Goal: Task Accomplishment & Management: Complete application form

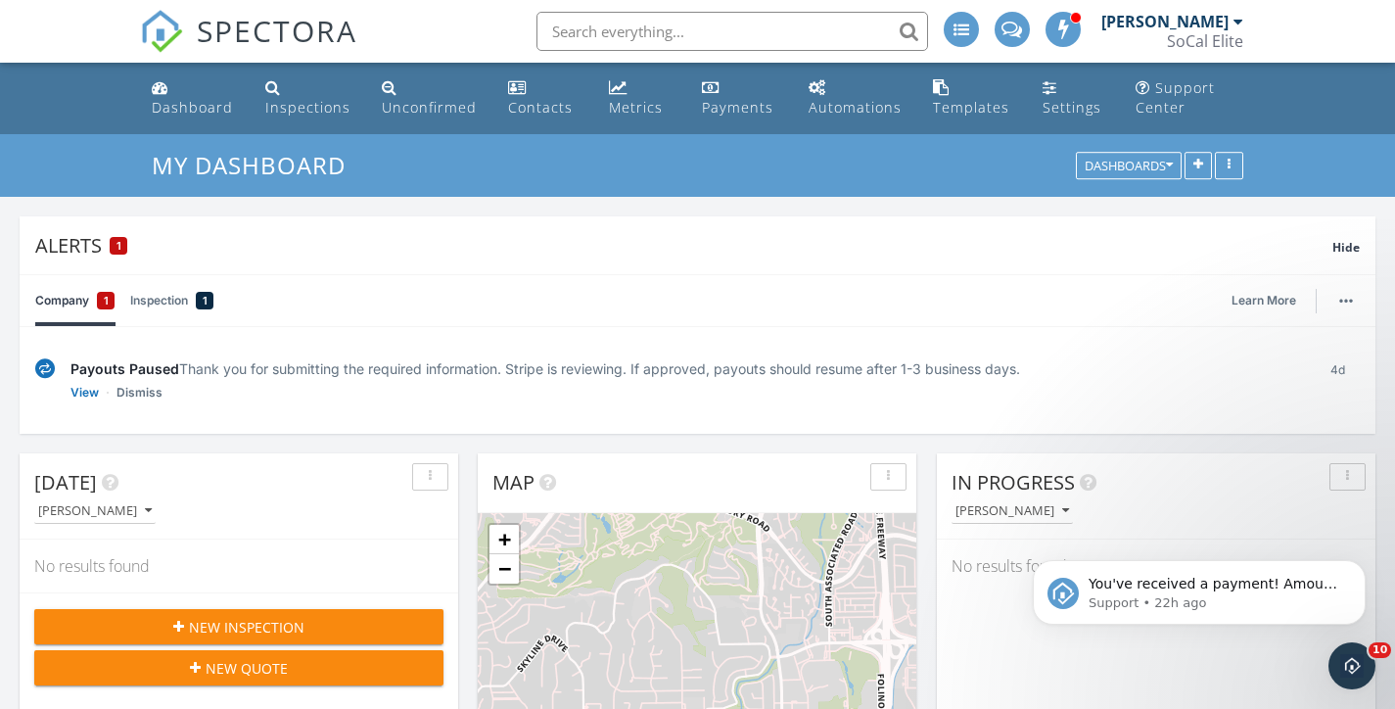
scroll to position [133, 0]
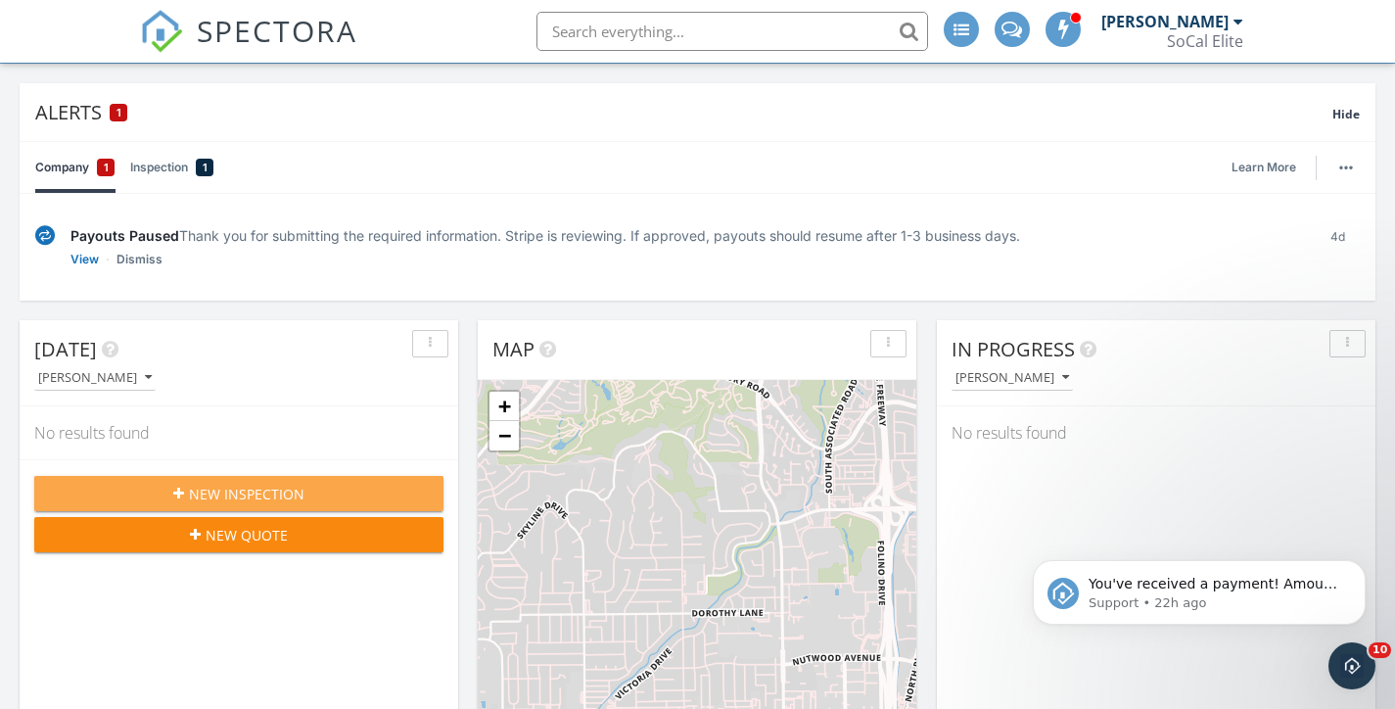
click at [242, 491] on span "New Inspection" at bounding box center [246, 493] width 115 height 21
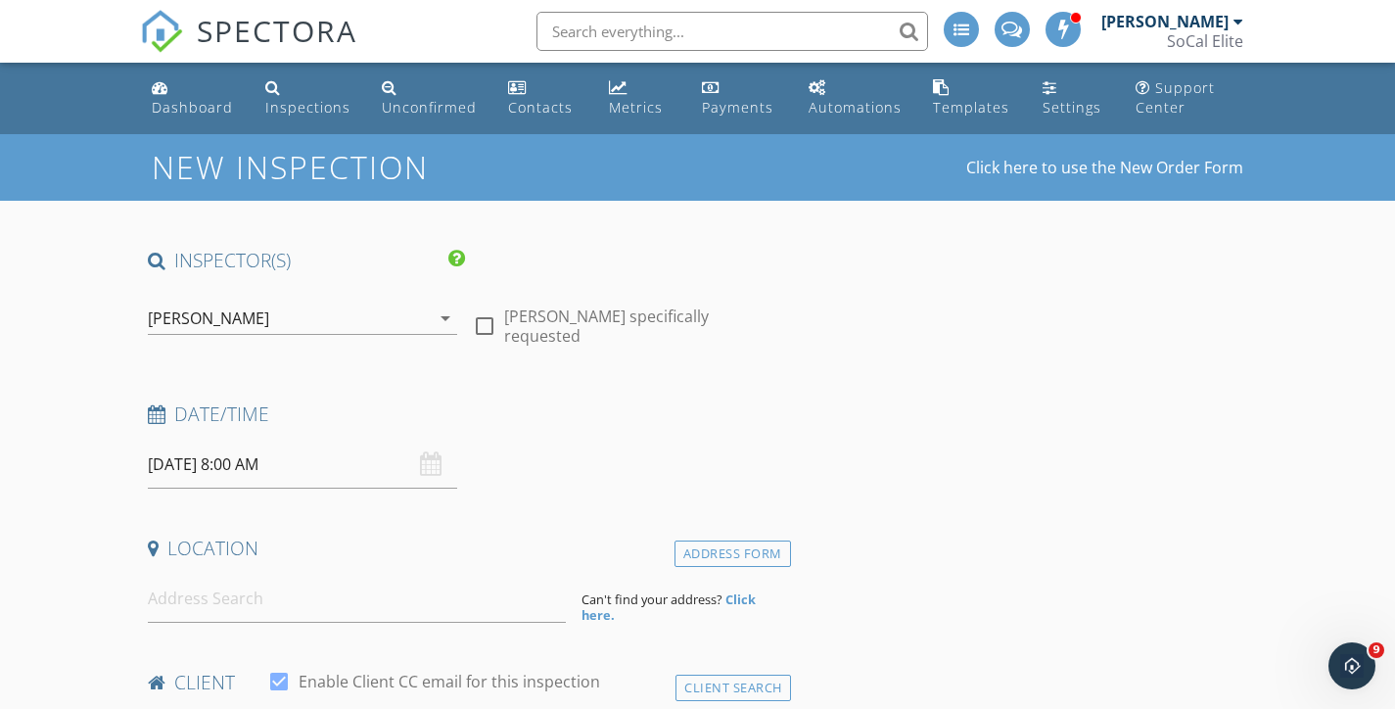
click at [299, 459] on input "09/30/2025 8:00 AM" at bounding box center [303, 464] width 310 height 48
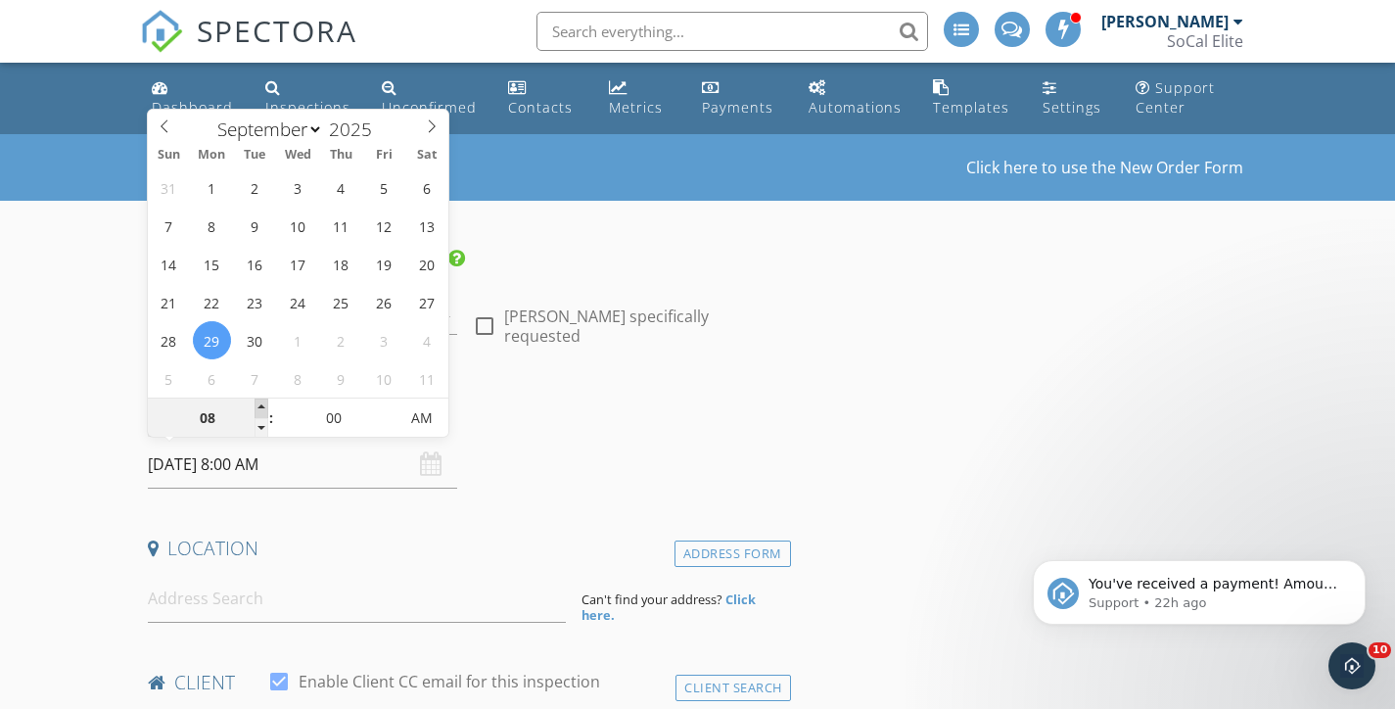
type input "09/29/2025 9:00 AM"
type input "09"
click at [260, 406] on span at bounding box center [261, 408] width 14 height 20
type input "09/29/2025 10:00 AM"
type input "10"
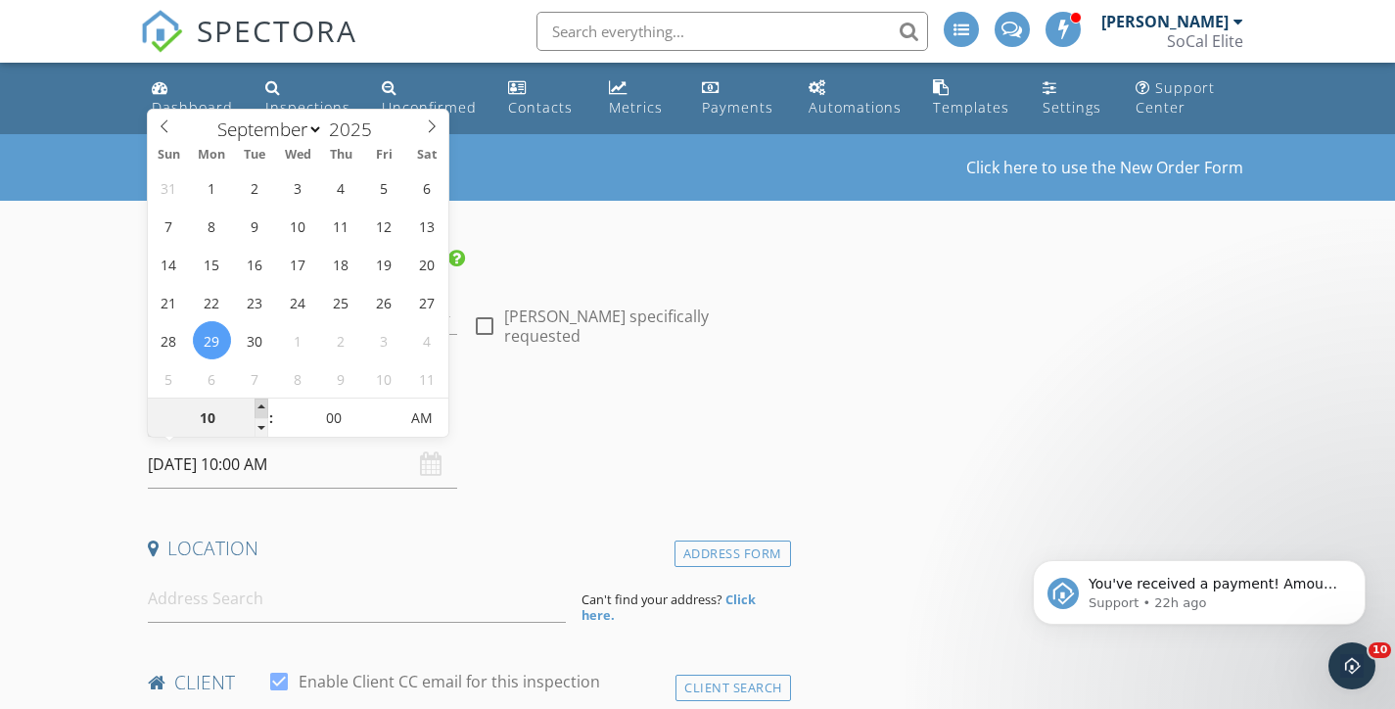
click at [260, 406] on span at bounding box center [261, 408] width 14 height 20
type input "09/29/2025 11:00 AM"
type input "11"
type input "09/29/2025 12:00 PM"
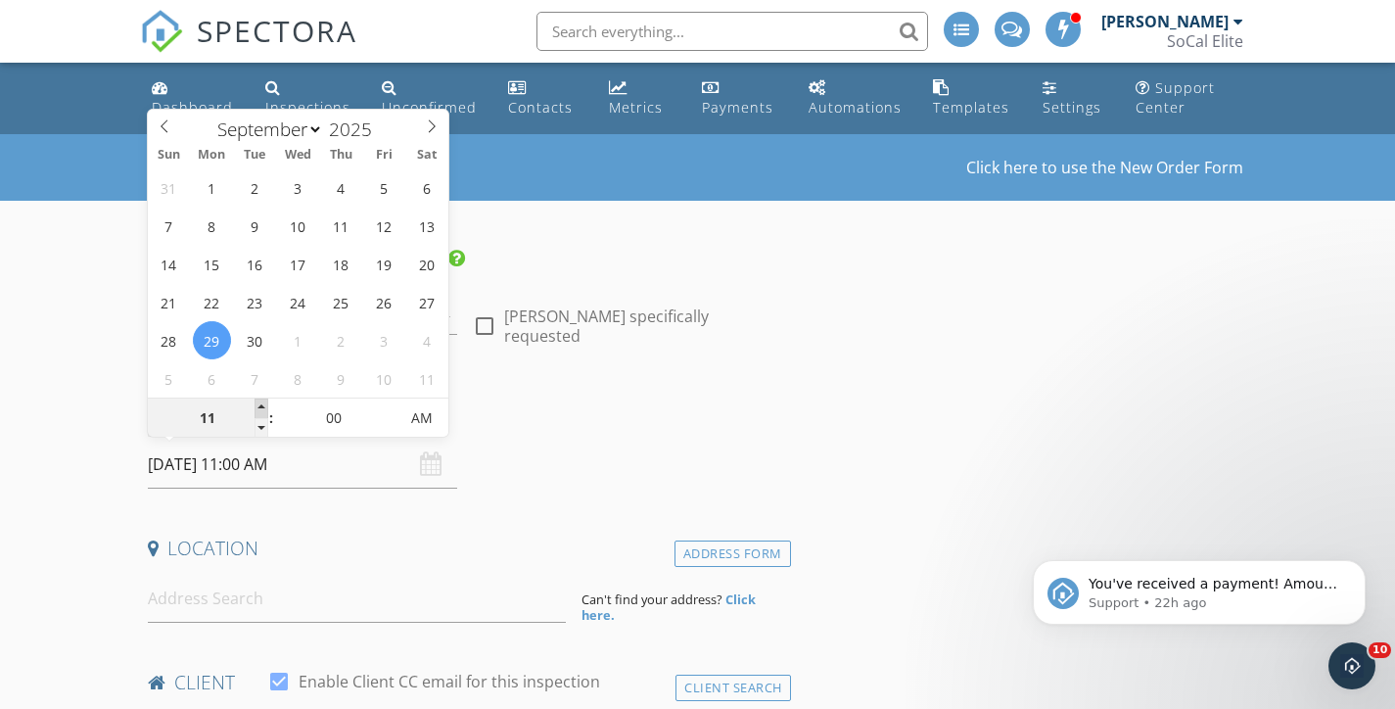
type input "12"
click at [260, 406] on span at bounding box center [261, 408] width 14 height 20
type input "09/29/2025 1:00 PM"
type input "01"
click at [260, 406] on span at bounding box center [261, 408] width 14 height 20
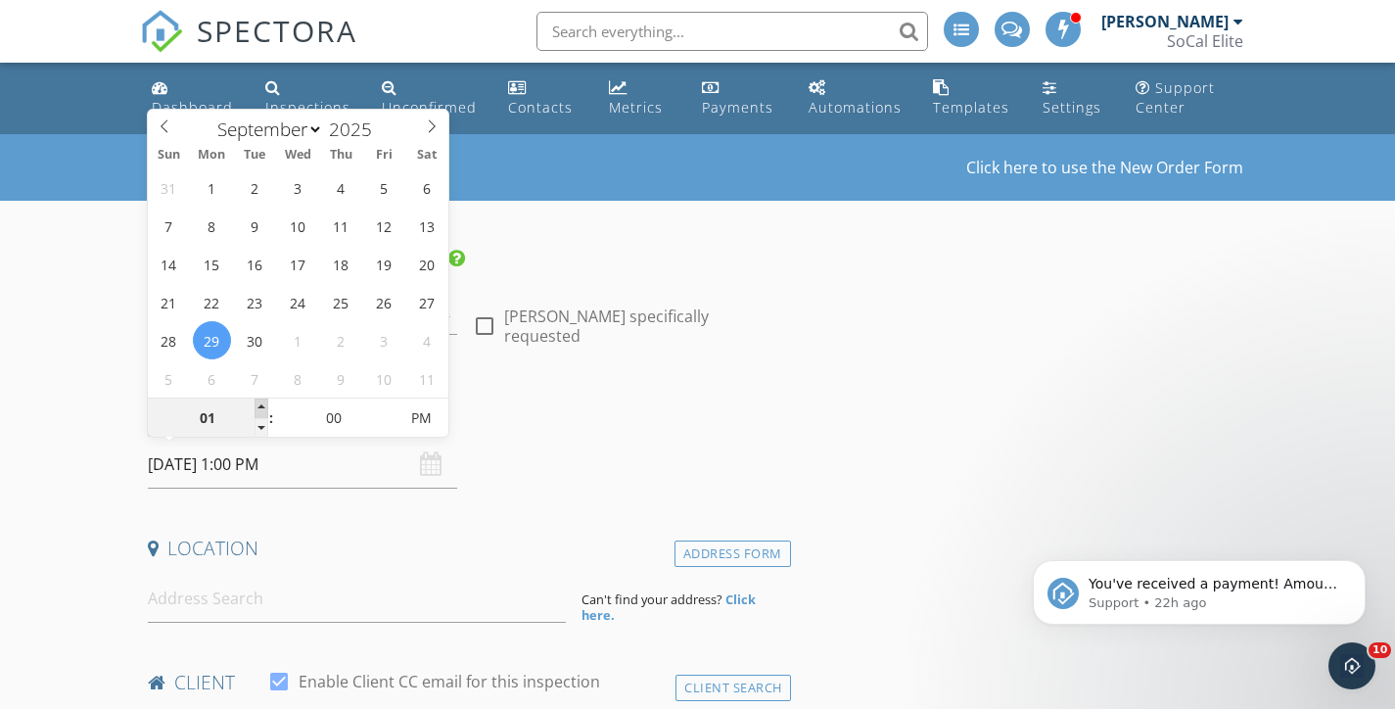
type input "[DATE] 2:00 PM"
type input "02"
click at [260, 406] on span at bounding box center [261, 408] width 14 height 20
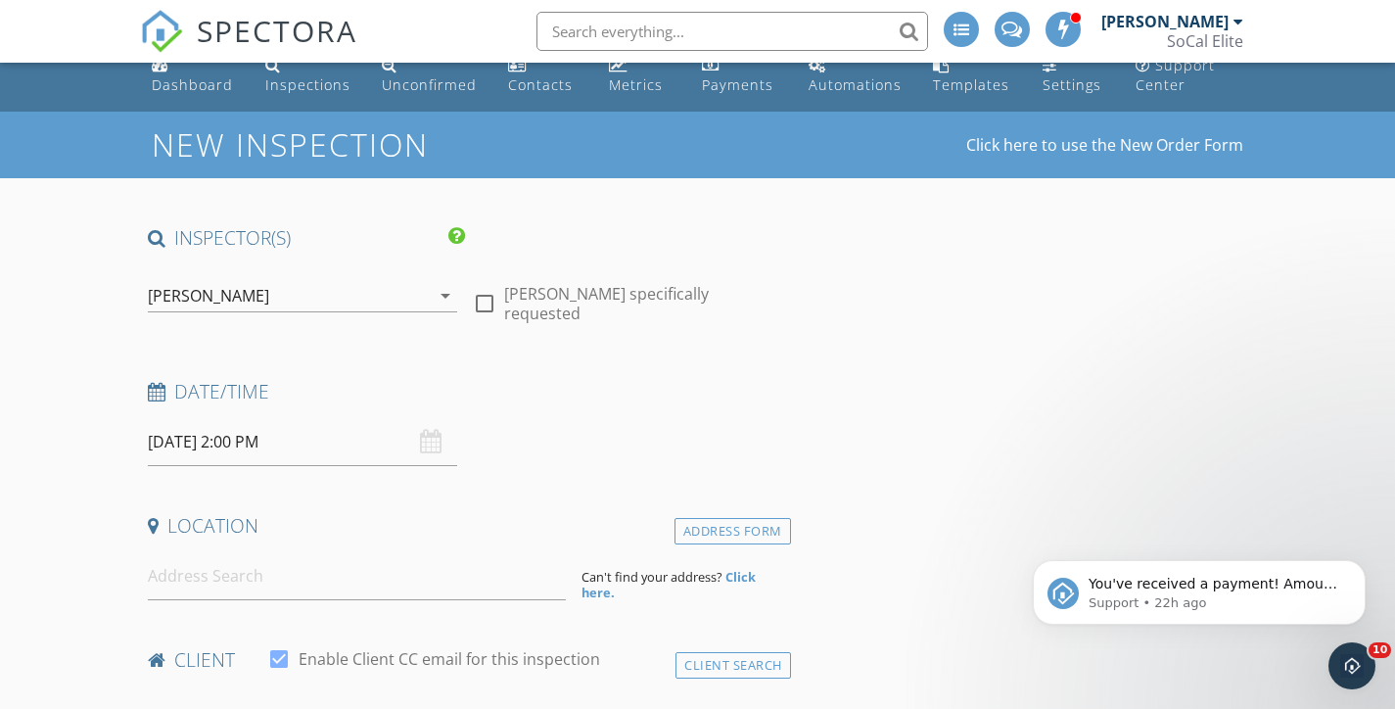
scroll to position [26, 0]
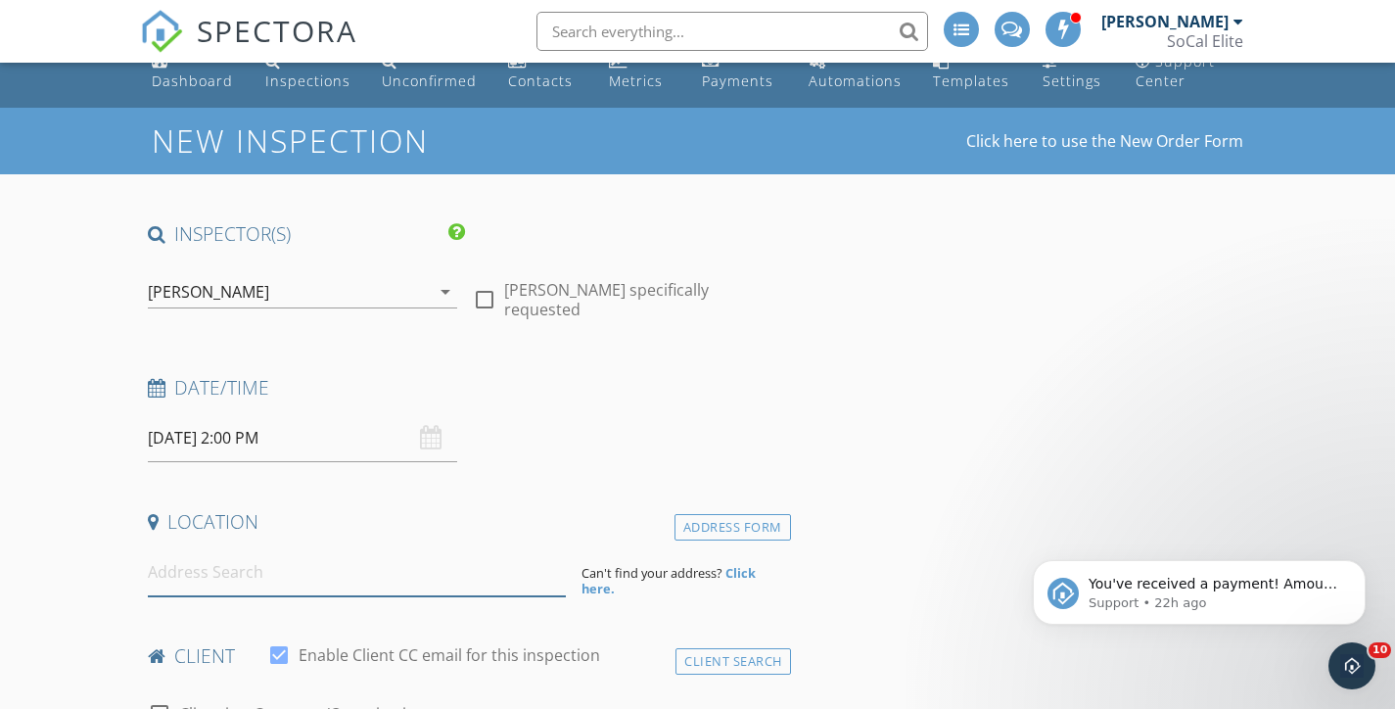
click at [177, 577] on input at bounding box center [357, 572] width 418 height 48
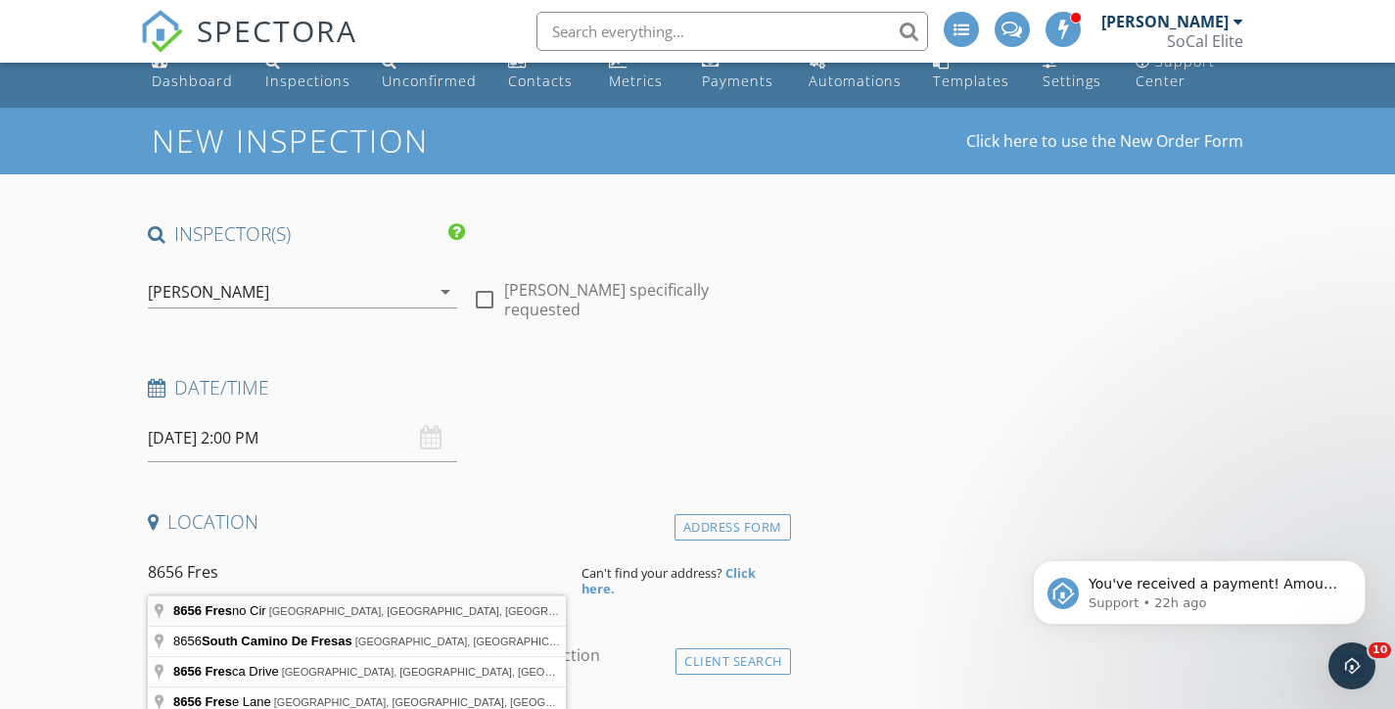
type input "8656 Fresno Cir, Huntington Beach, CA, USA"
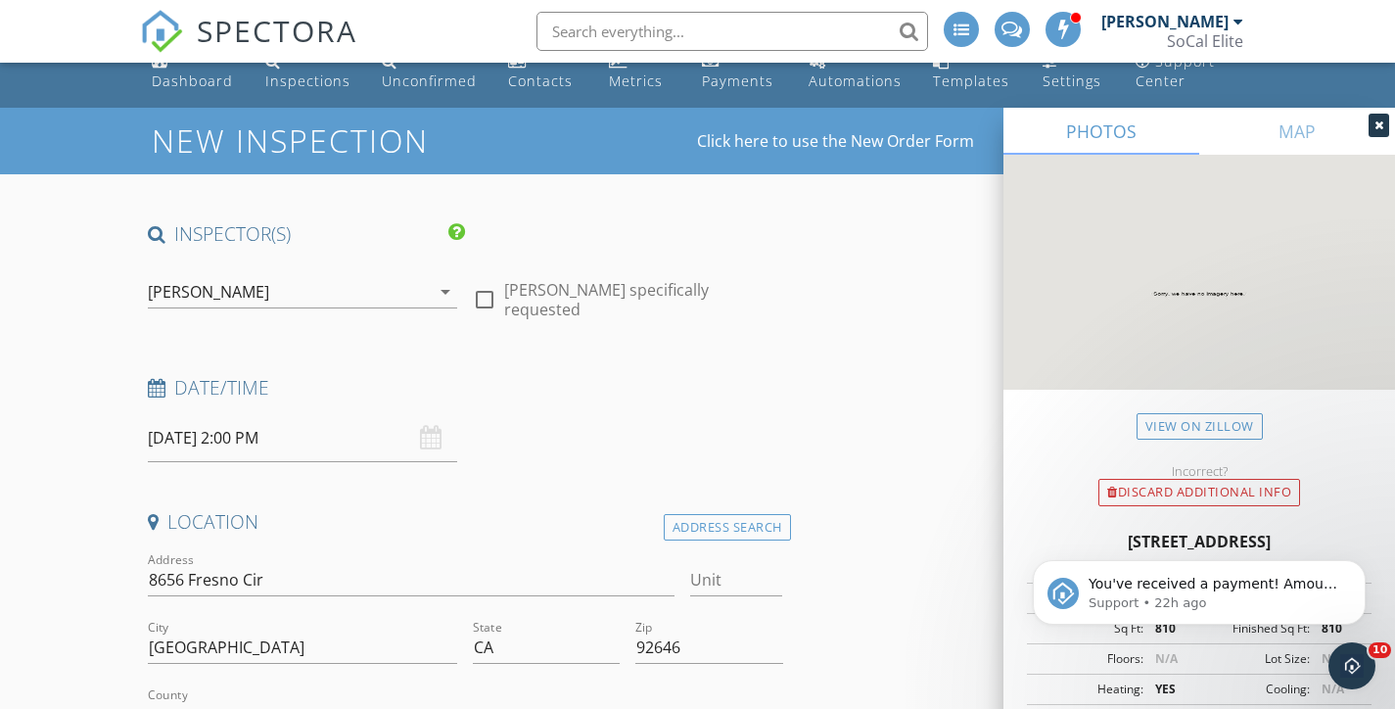
scroll to position [146, 0]
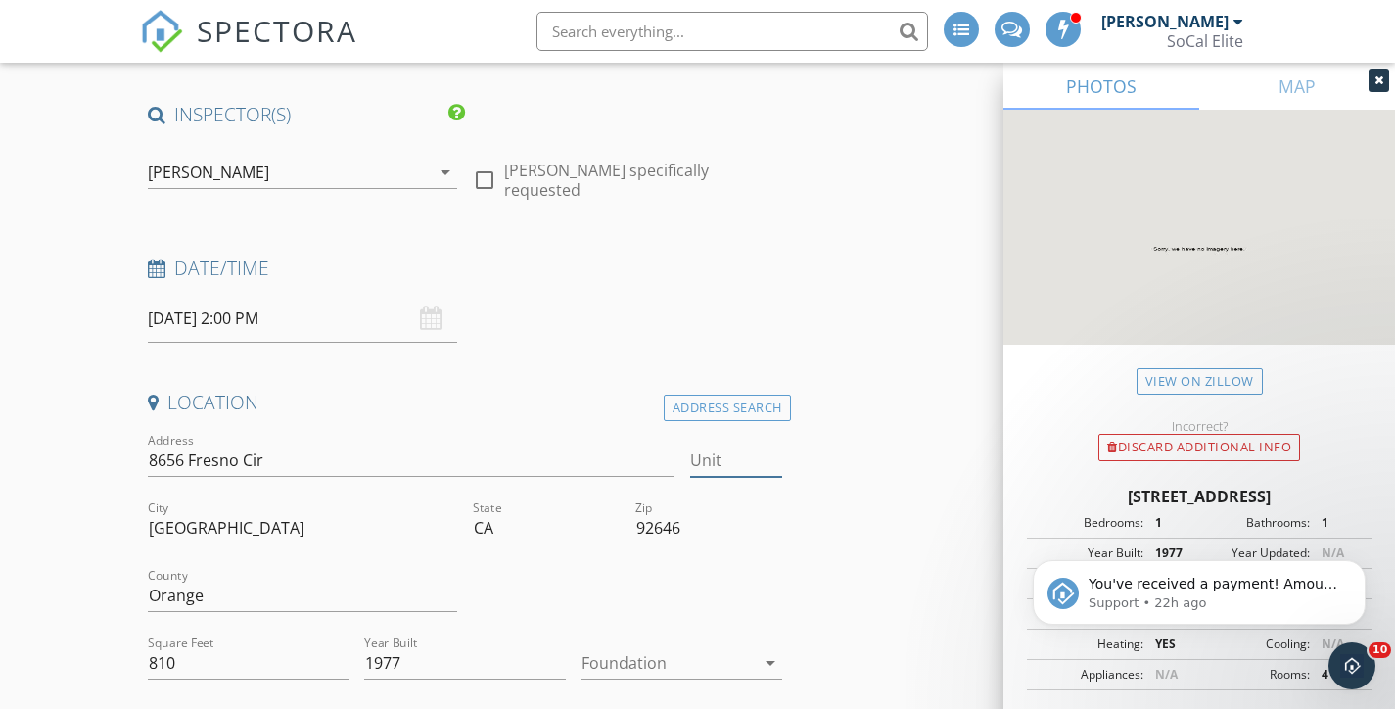
click at [731, 460] on input "Unit" at bounding box center [736, 460] width 93 height 32
type input "507"
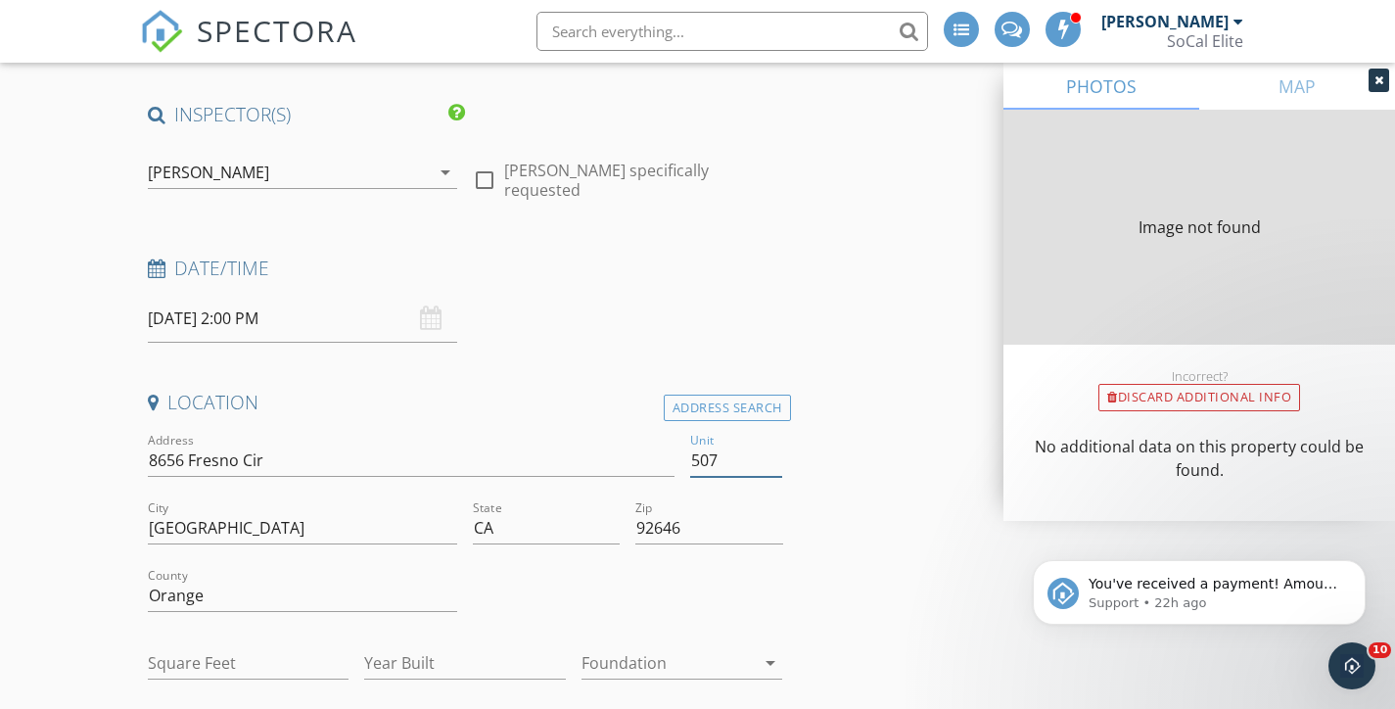
type input "507C"
type input "1072"
type input "1977"
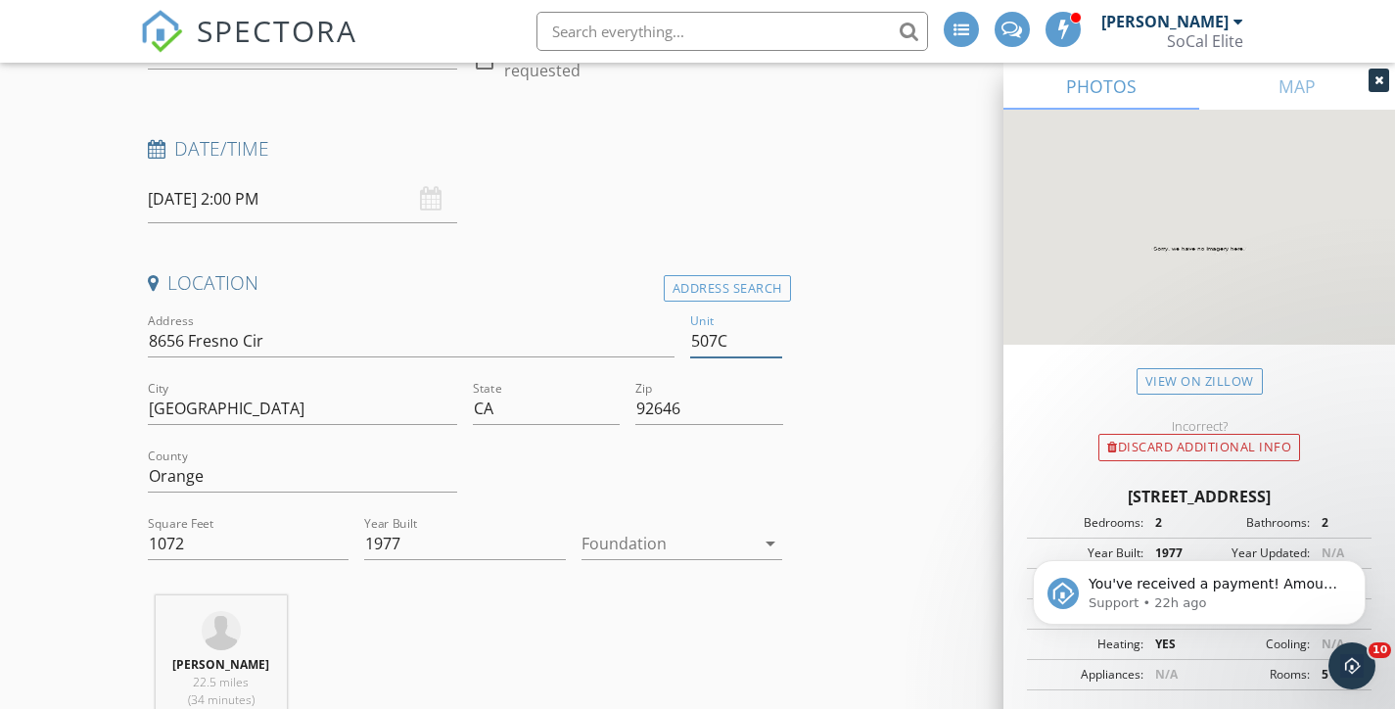
scroll to position [364, 0]
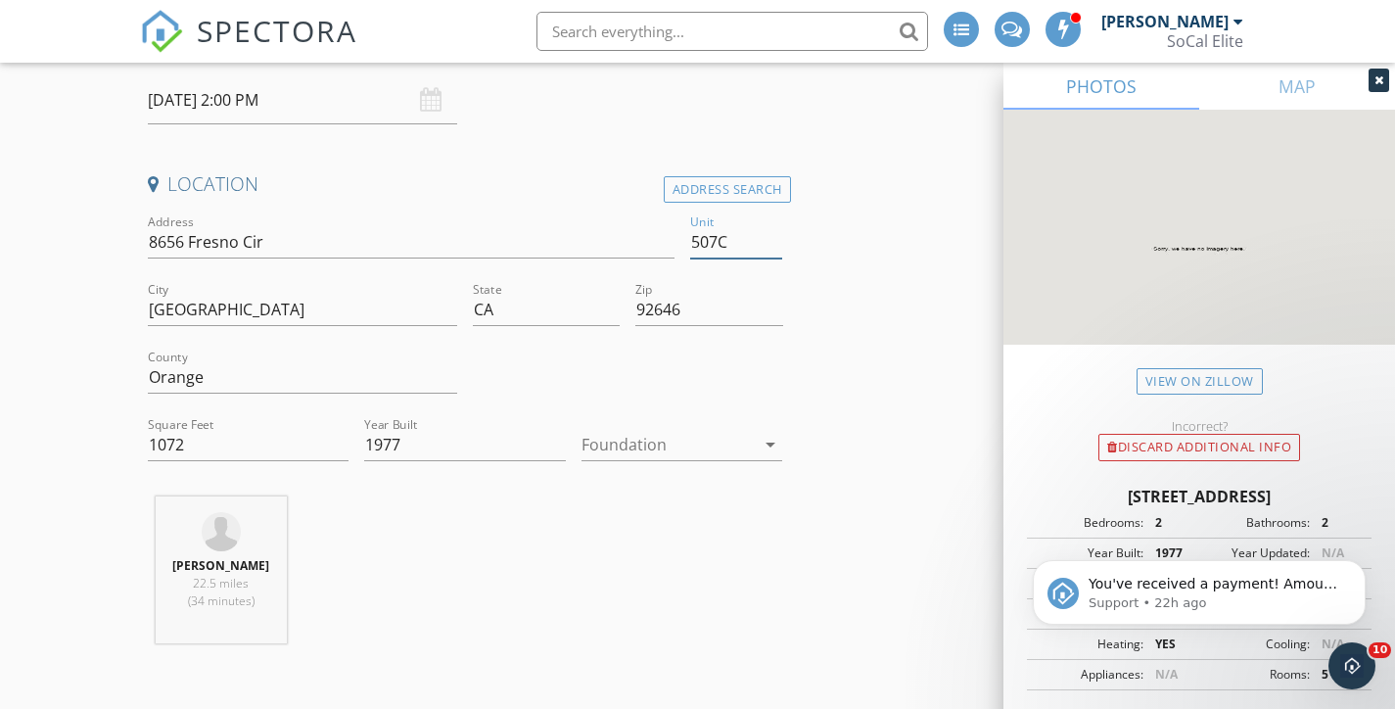
type input "507C"
click at [636, 444] on div at bounding box center [668, 444] width 174 height 31
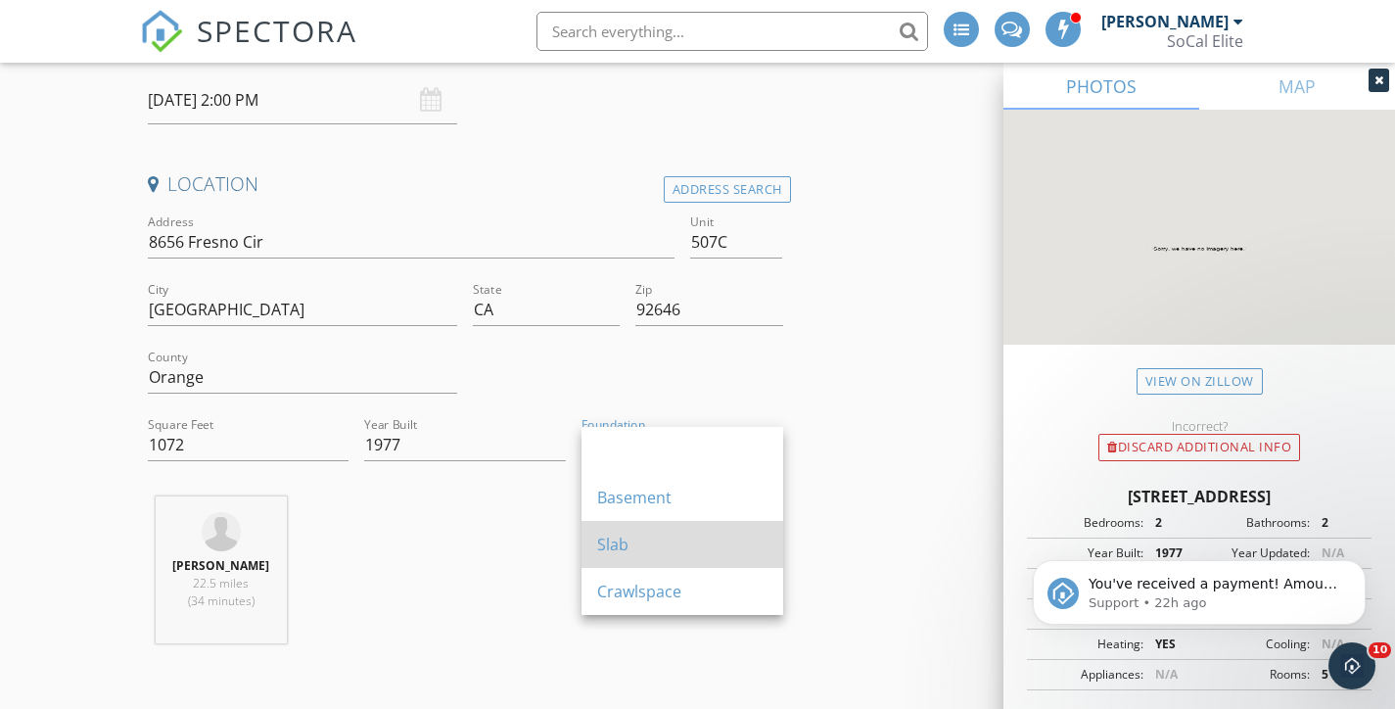
click at [624, 546] on div "Slab" at bounding box center [682, 543] width 170 height 23
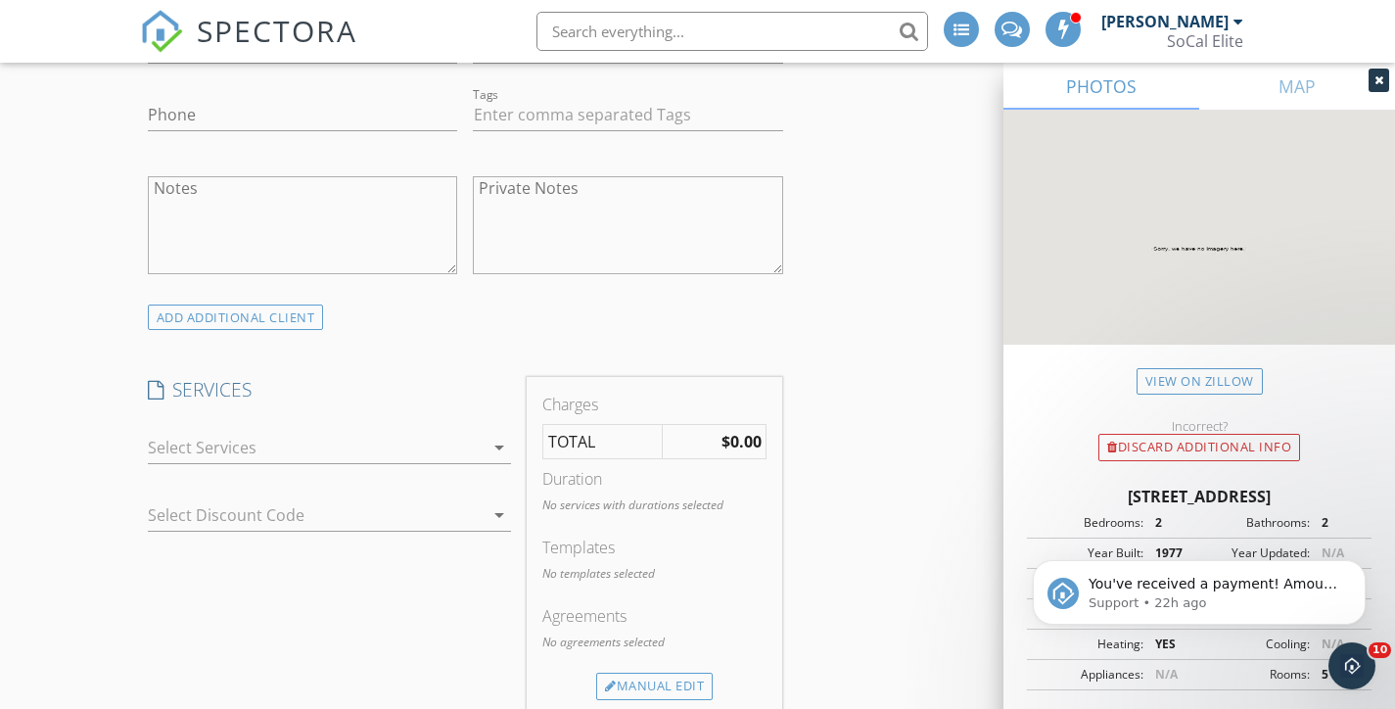
scroll to position [1347, 0]
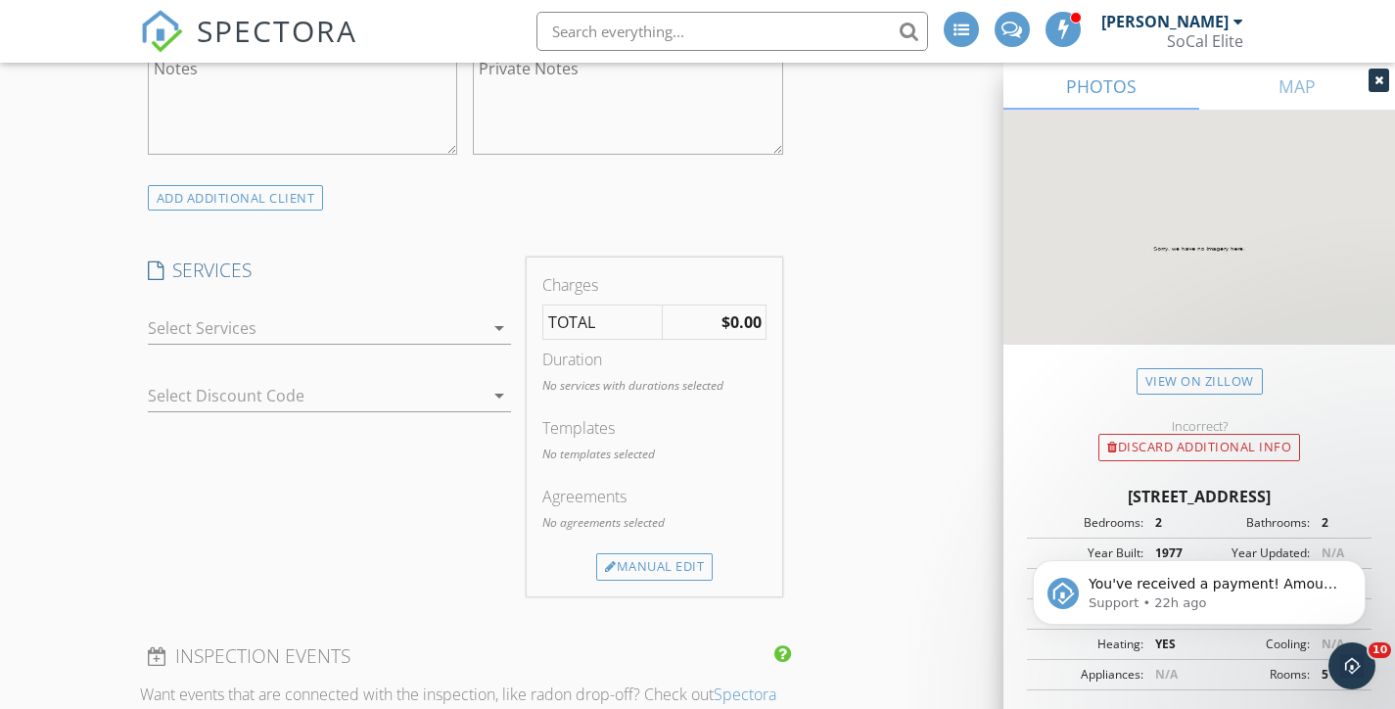
click at [347, 317] on div at bounding box center [316, 327] width 337 height 31
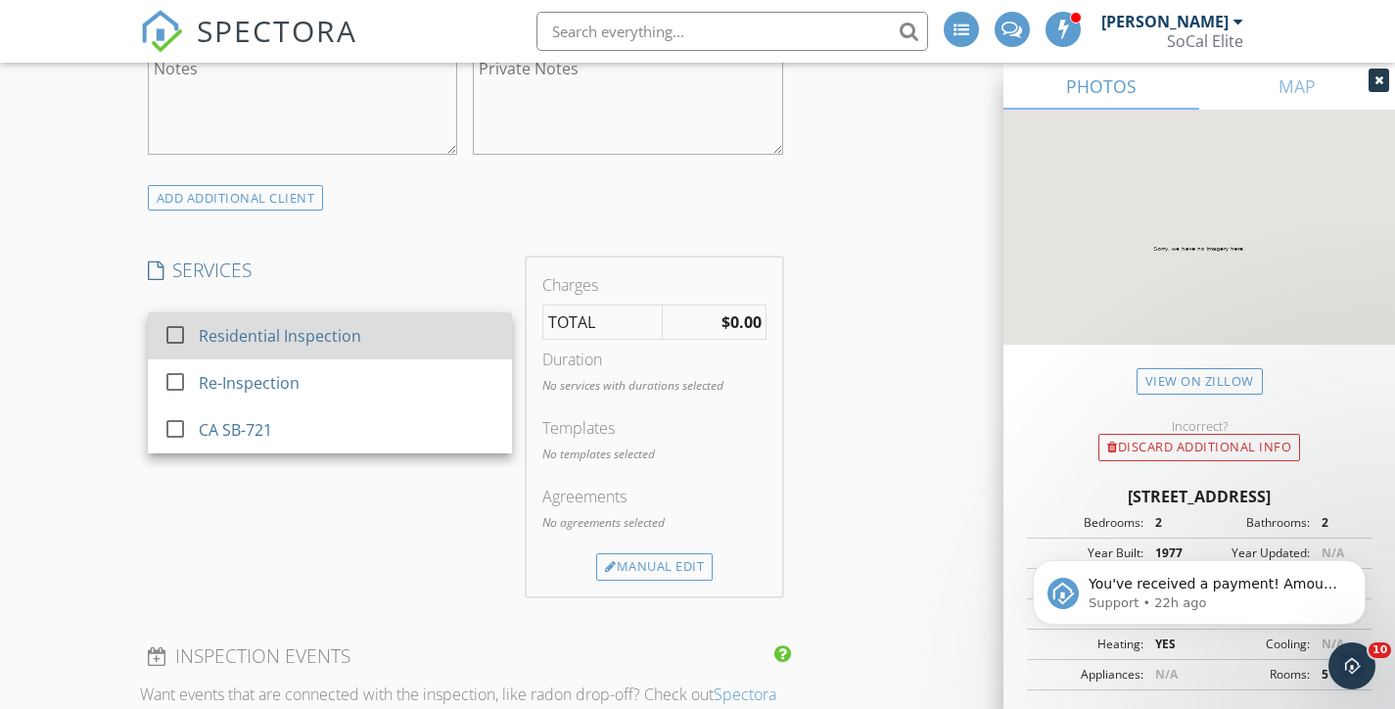
click at [341, 330] on div "Residential Inspection" at bounding box center [280, 335] width 162 height 23
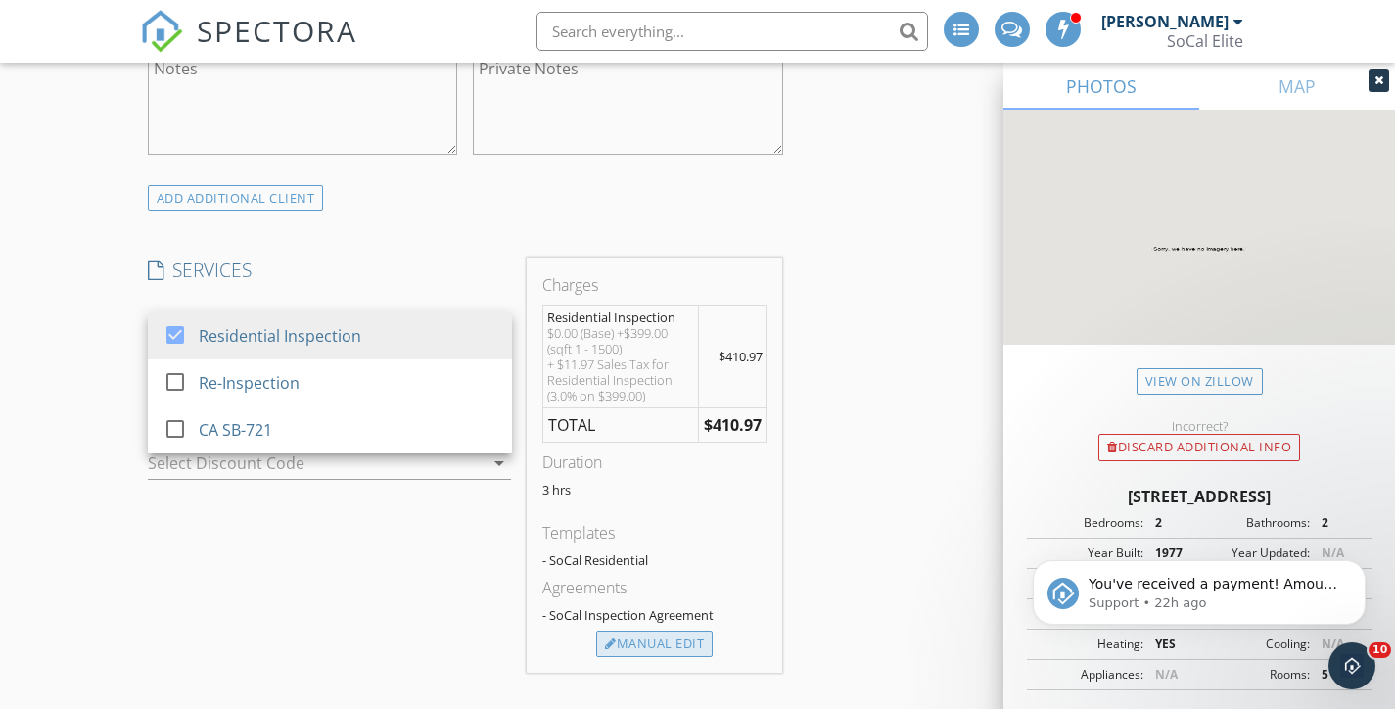
click at [657, 632] on div "Manual Edit" at bounding box center [654, 643] width 116 height 27
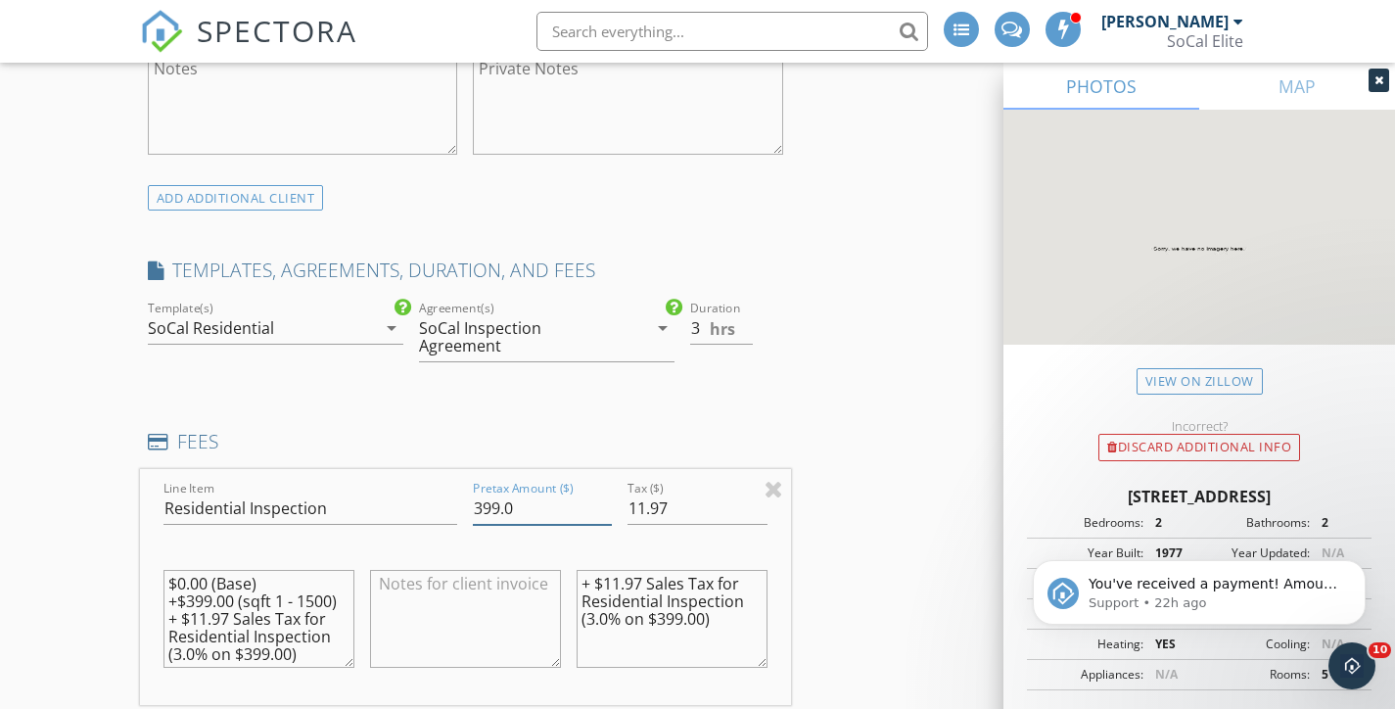
drag, startPoint x: 525, startPoint y: 502, endPoint x: 452, endPoint y: 490, distance: 73.4
click at [452, 490] on div "Line Item Residential Inspection Pretax Amount ($) 399.0 Tax ($) 11.97 $0.00 (B…" at bounding box center [465, 587] width 651 height 236
type input "428"
drag, startPoint x: 628, startPoint y: 502, endPoint x: 684, endPoint y: 511, distance: 56.5
click at [684, 511] on input "11.97" at bounding box center [696, 508] width 139 height 32
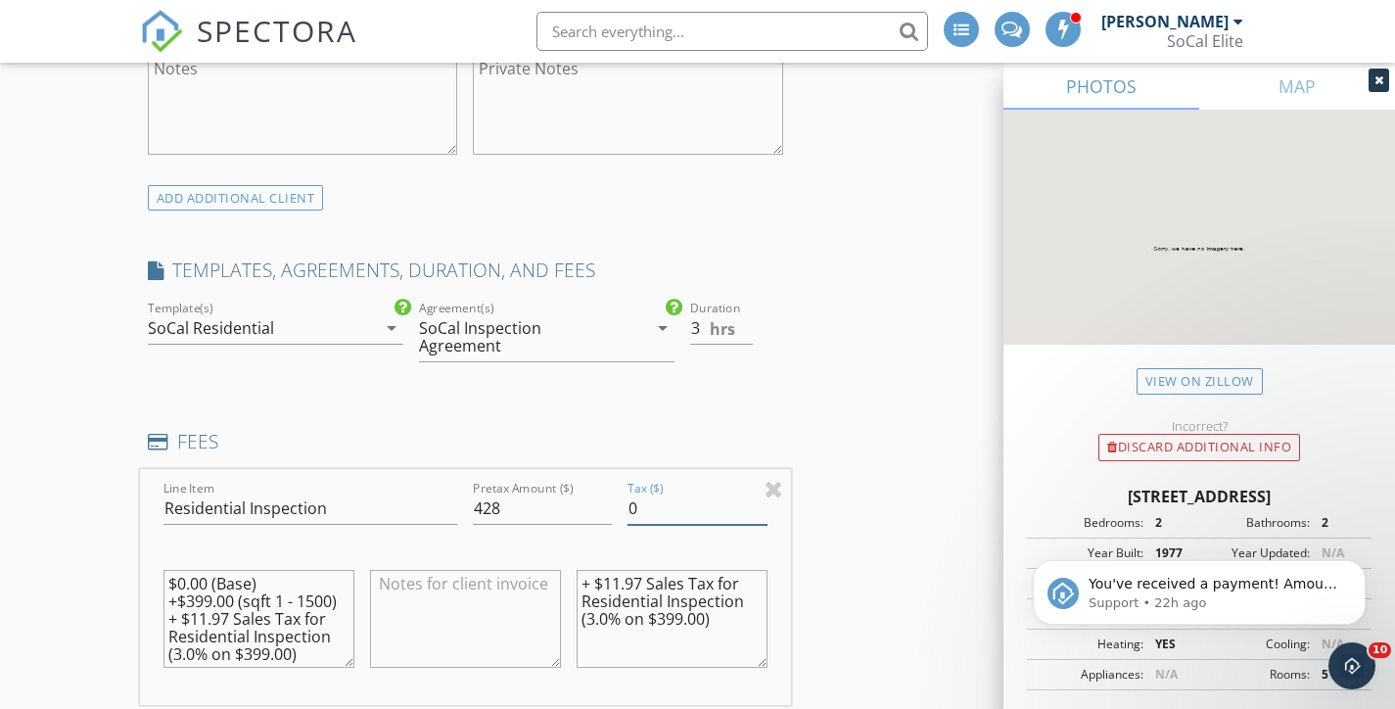
type input "0"
drag, startPoint x: 581, startPoint y: 575, endPoint x: 756, endPoint y: 629, distance: 182.3
click at [756, 629] on textarea "+ $11.97 Sales Tax for Residential Inspection (3.0% on $399.00)" at bounding box center [671, 619] width 191 height 98
drag, startPoint x: 166, startPoint y: 576, endPoint x: 260, endPoint y: 689, distance: 146.6
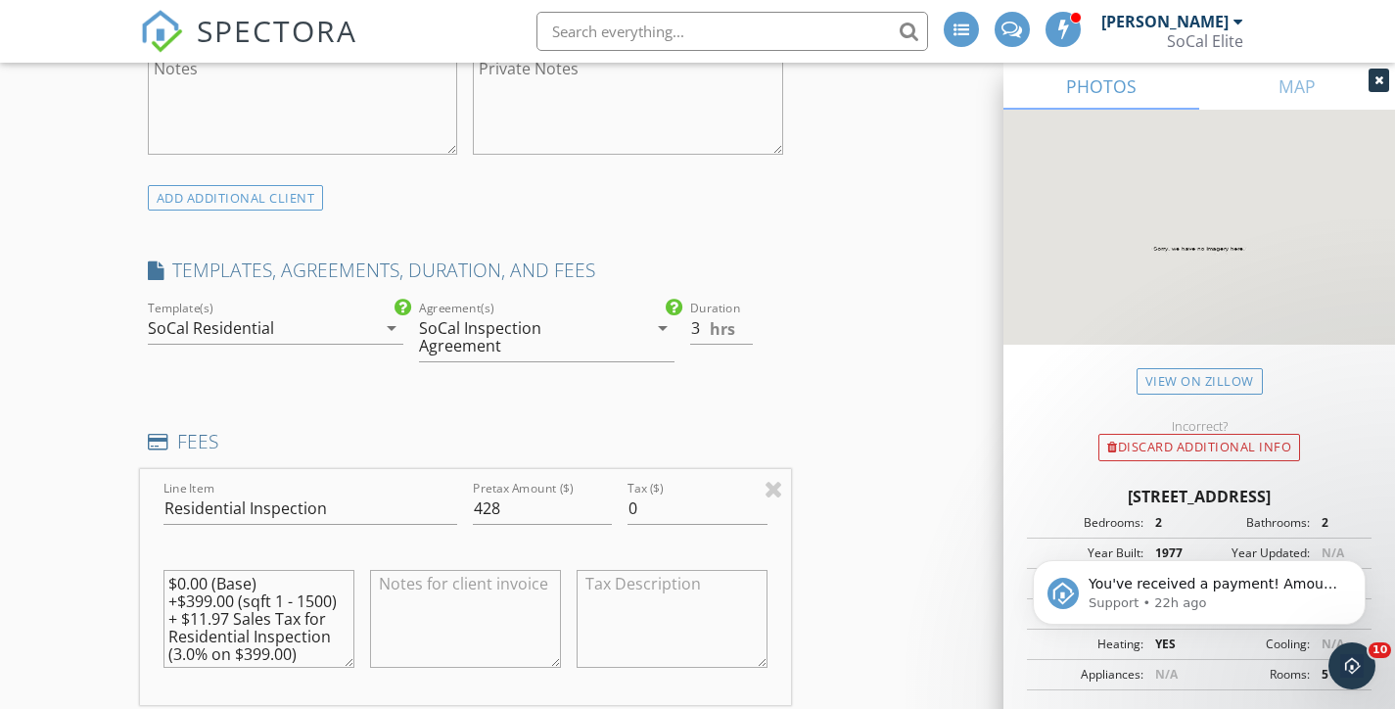
click at [260, 689] on div "$0.00 (Base) +$399.00 (sqft 1 - 1500) + $11.97 Sales Tax for Residential Inspec…" at bounding box center [258, 628] width 191 height 137
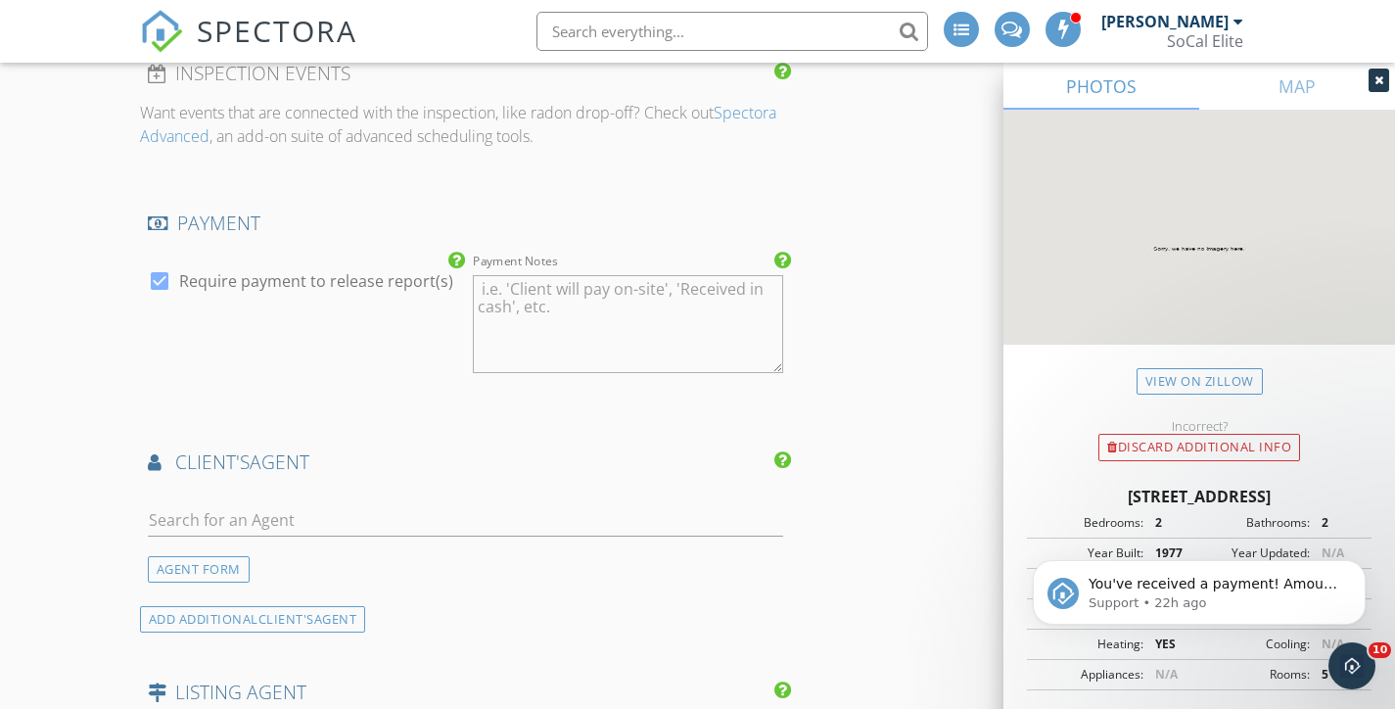
scroll to position [2185, 0]
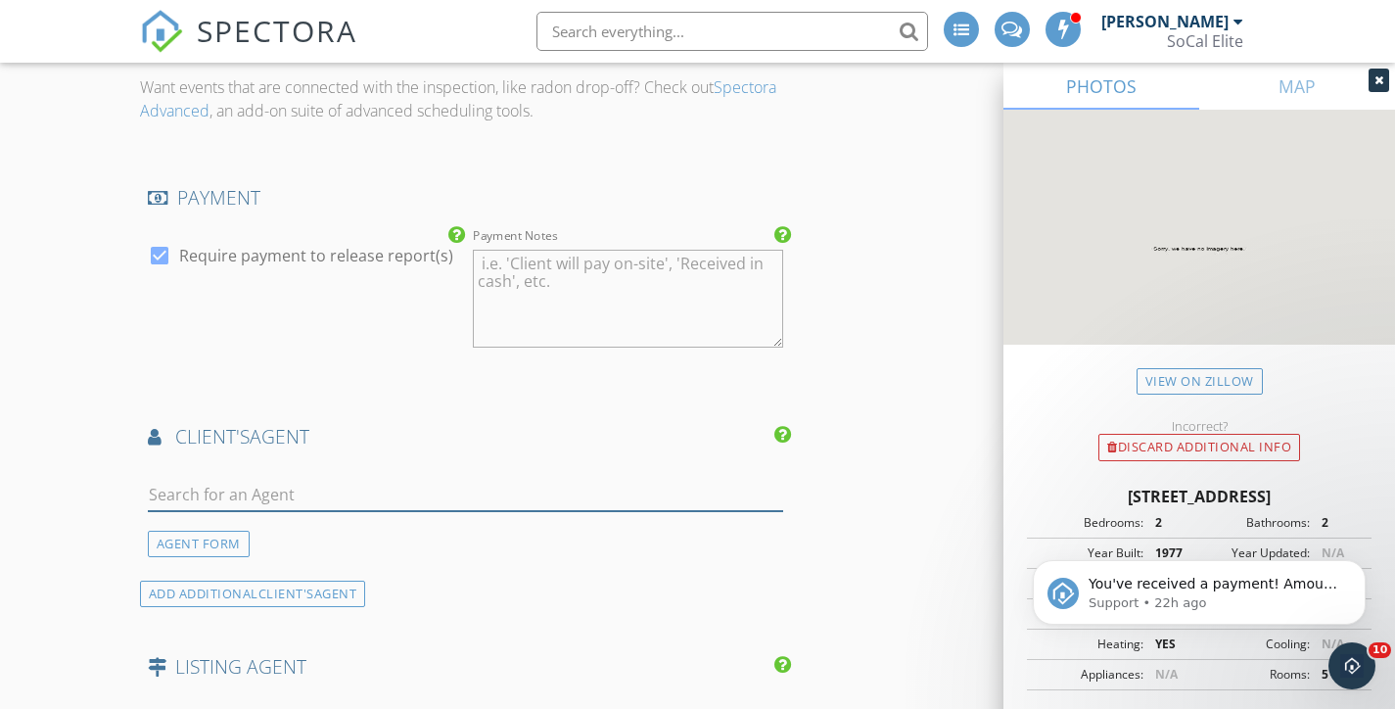
click at [244, 479] on input "text" at bounding box center [465, 495] width 635 height 32
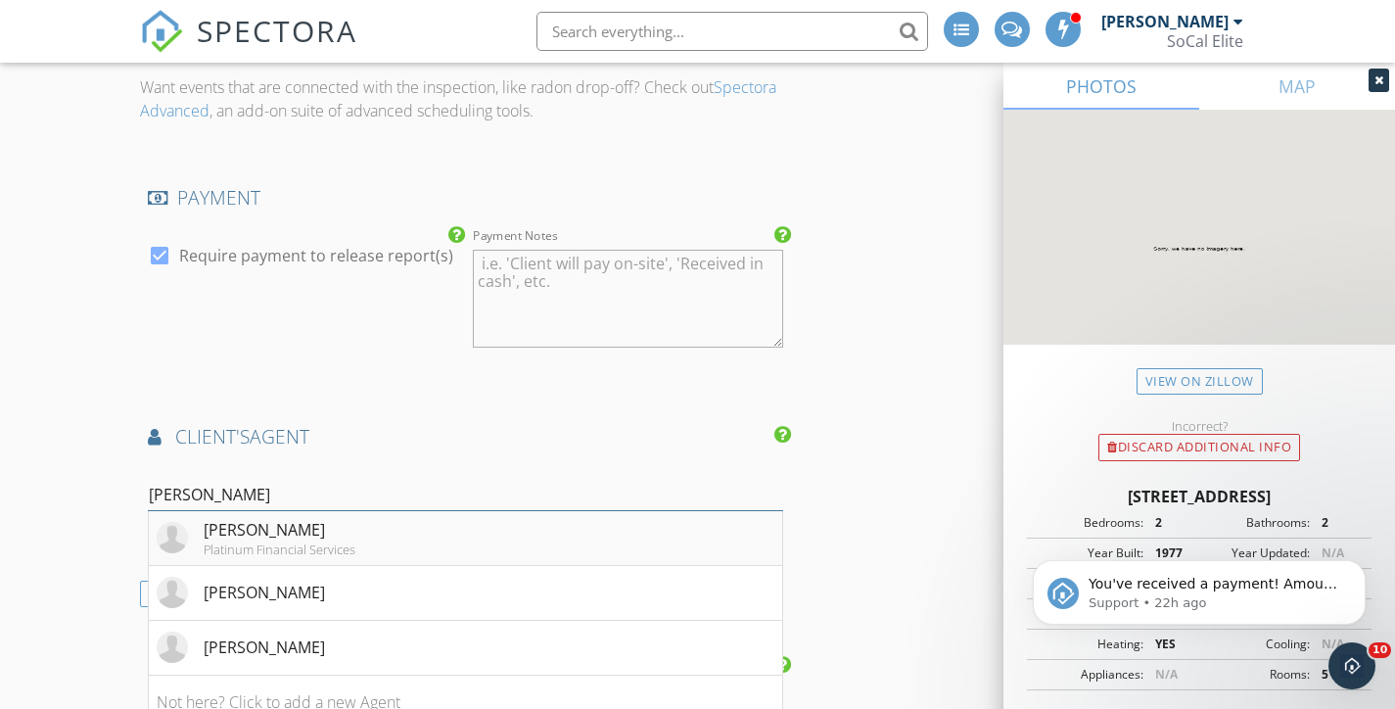
type input "Greg"
click at [282, 530] on div "[PERSON_NAME]" at bounding box center [280, 529] width 152 height 23
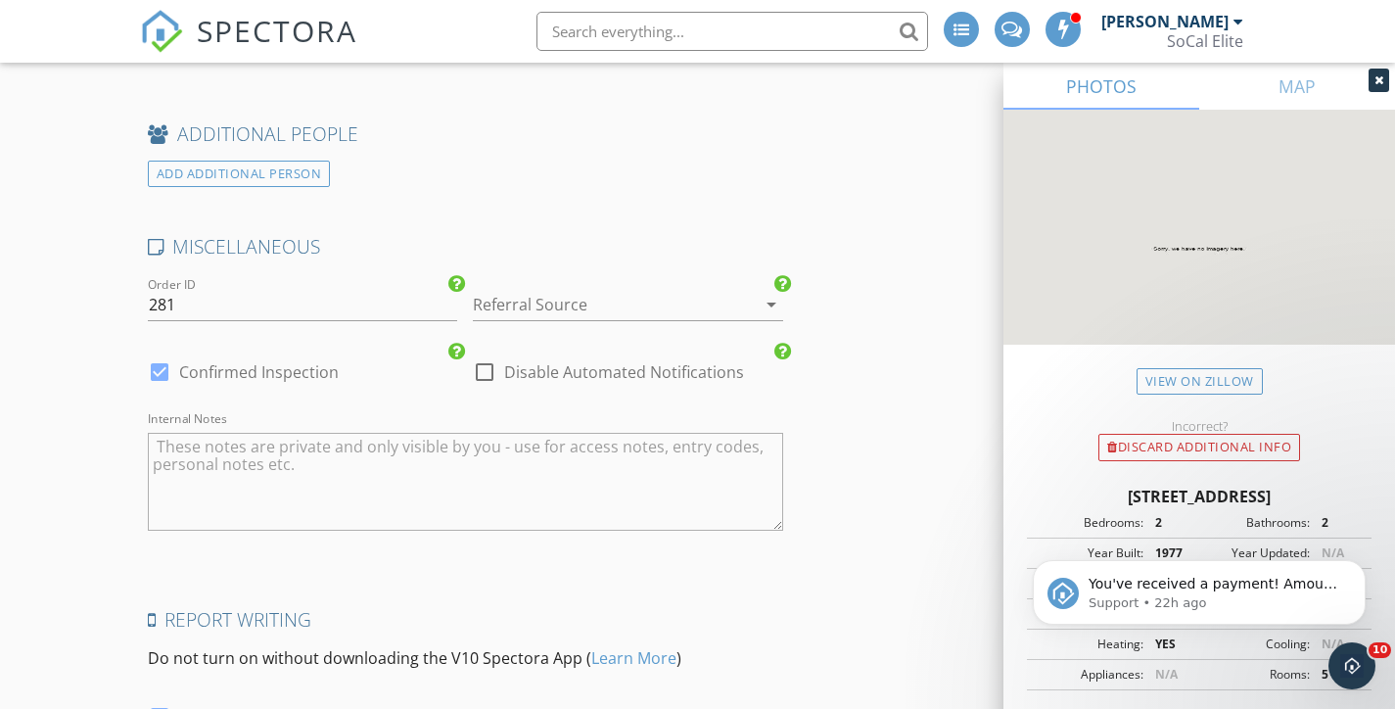
scroll to position [3601, 0]
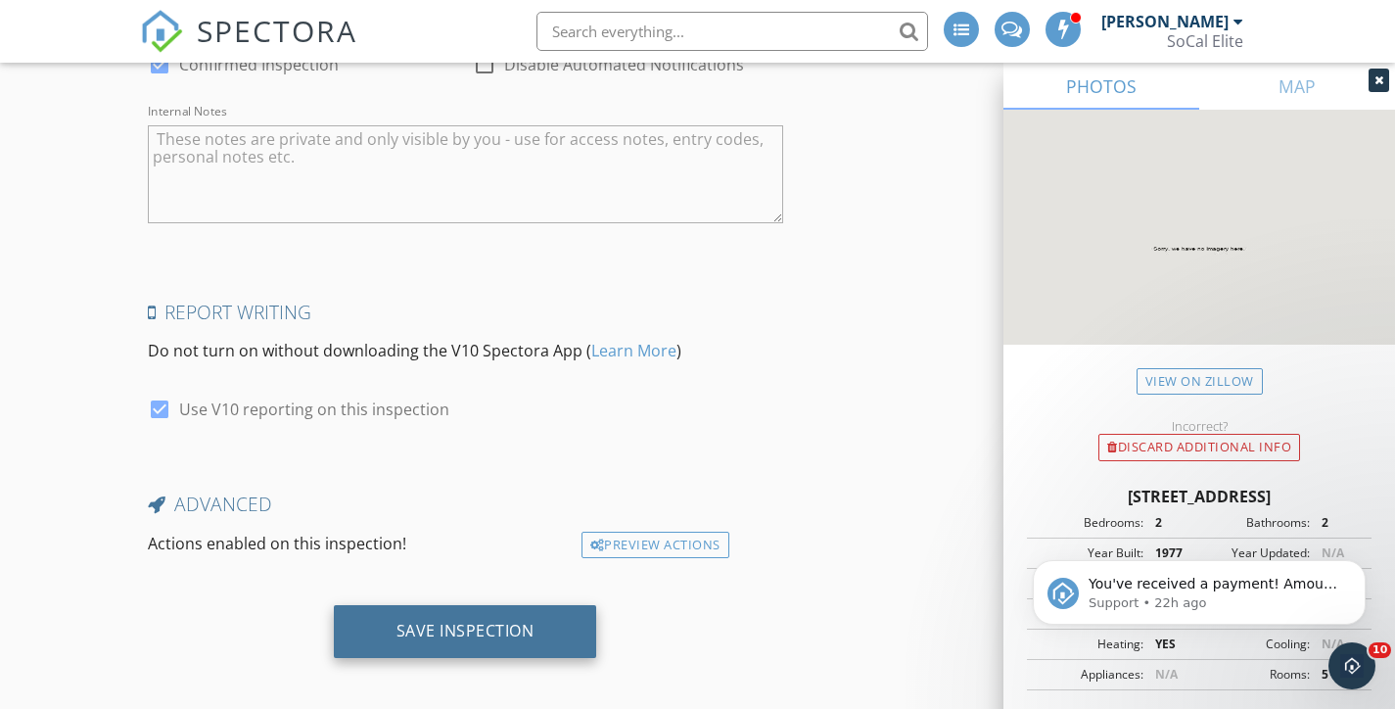
click at [456, 625] on div "Save Inspection" at bounding box center [465, 630] width 138 height 20
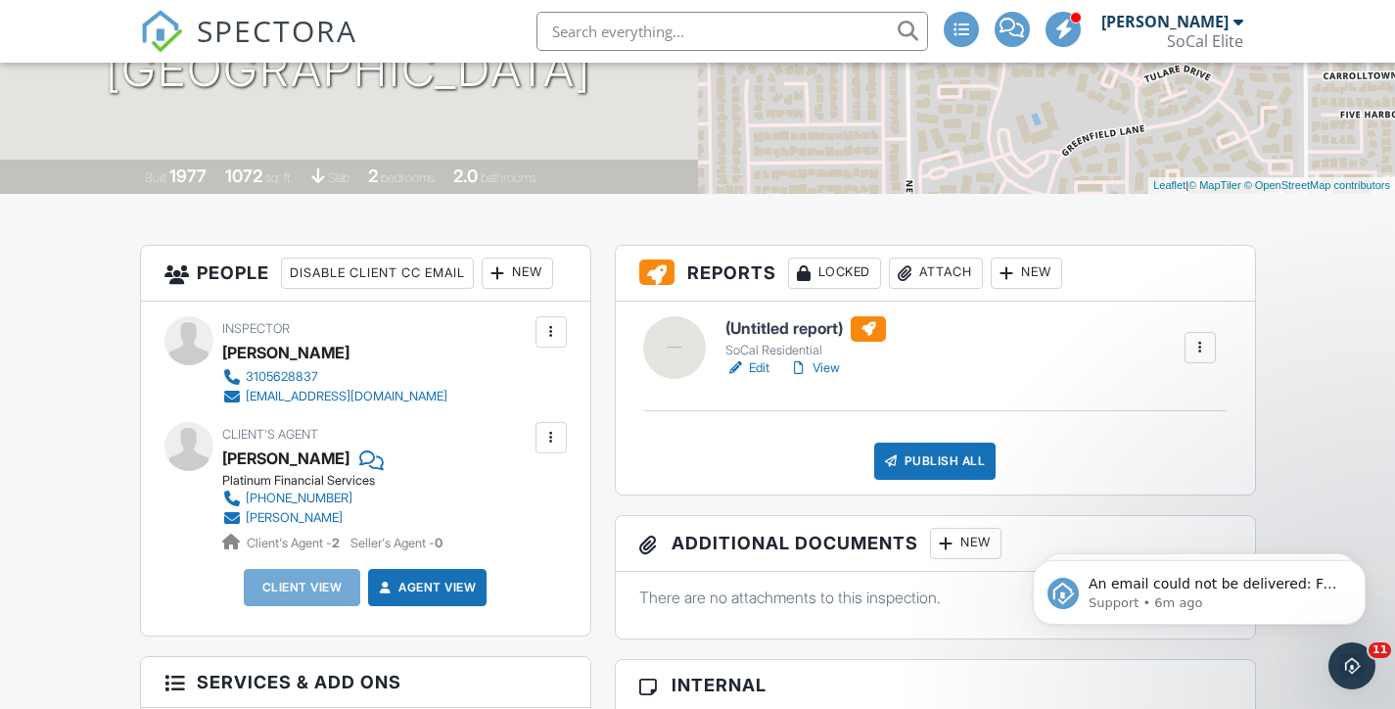
scroll to position [459, 0]
